Goal: Transaction & Acquisition: Purchase product/service

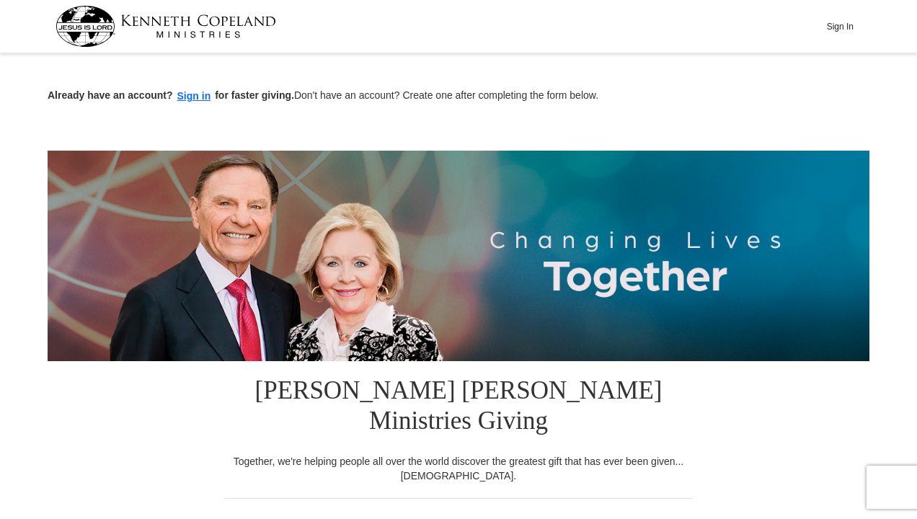
click at [0, 0] on input "Other" at bounding box center [0, 0] width 0 height 0
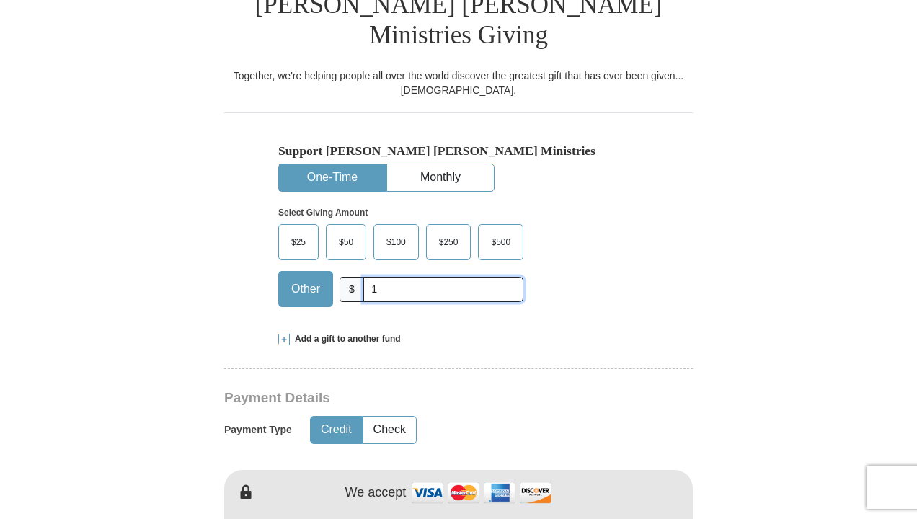
type input "1"
type input "[PERSON_NAME]"
type input "[EMAIL_ADDRESS][DOMAIN_NAME]"
type input "049 [PERSON_NAME] Well"
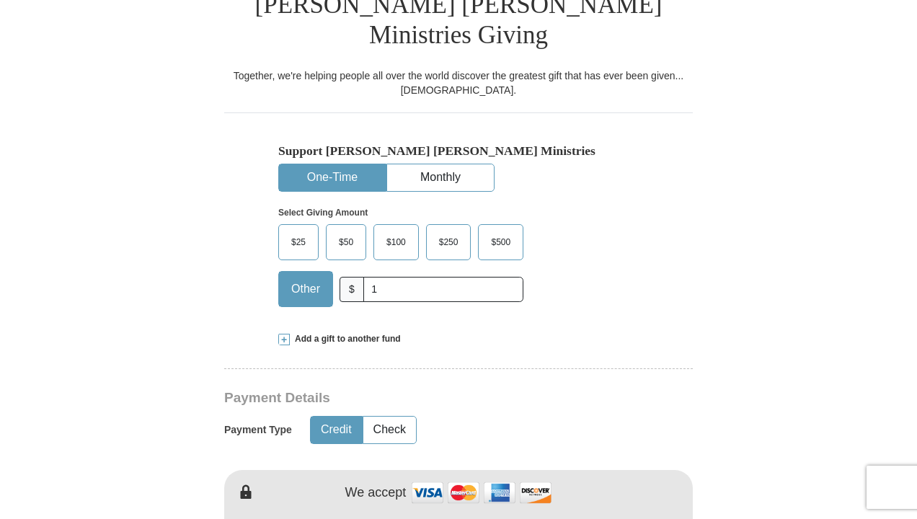
type input "East [PERSON_NAME]"
select select "PA"
type input "East [PERSON_NAME]"
type input "10888"
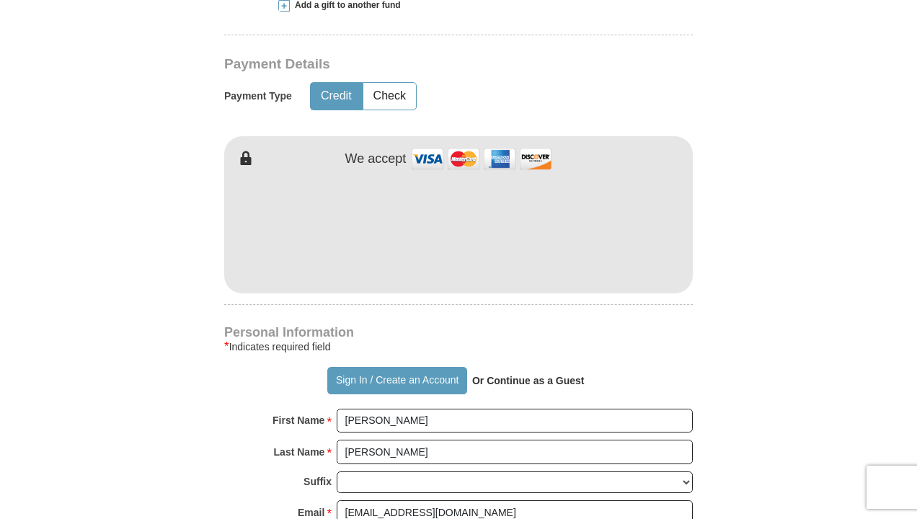
scroll to position [721, 0]
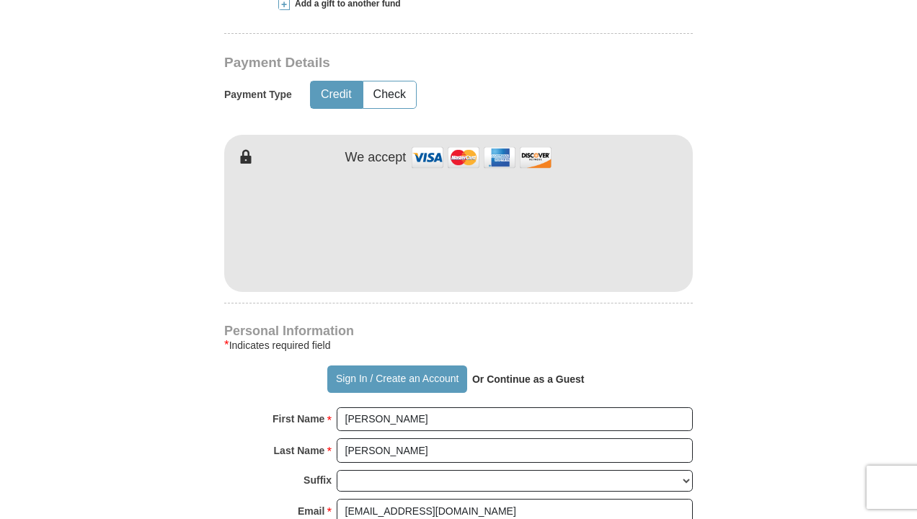
type input "9799458585"
click at [72, 375] on form "Already have an account? Sign in for faster giving. Don't have an account? Crea…" at bounding box center [459, 241] width 822 height 1808
